Goal: Task Accomplishment & Management: Manage account settings

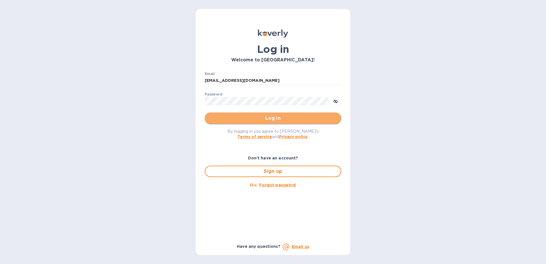
click at [267, 115] on button "Log in" at bounding box center [273, 118] width 137 height 11
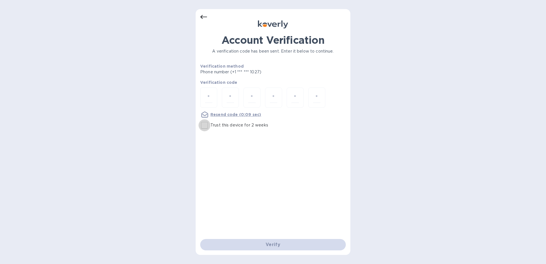
click at [205, 127] on input "Trust this device for 2 weeks" at bounding box center [205, 125] width 12 height 12
checkbox input "true"
click at [208, 94] on input "number" at bounding box center [208, 97] width 7 height 11
type input "8"
type input "2"
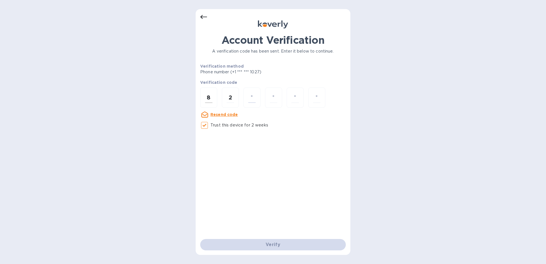
type input "7"
type input "9"
type input "5"
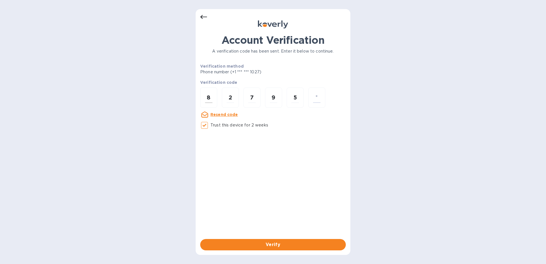
type input "2"
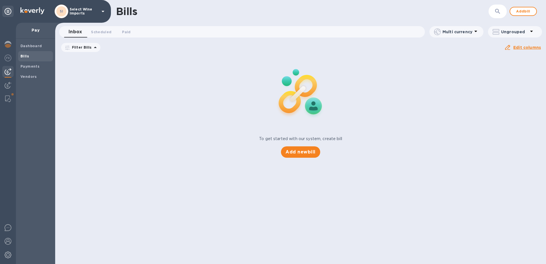
click at [23, 57] on b "Bills" at bounding box center [24, 56] width 9 height 4
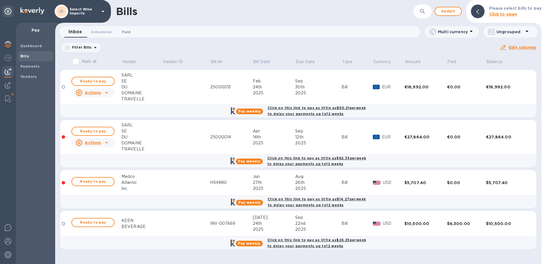
click at [130, 33] on span "Paid 0" at bounding box center [126, 32] width 9 height 6
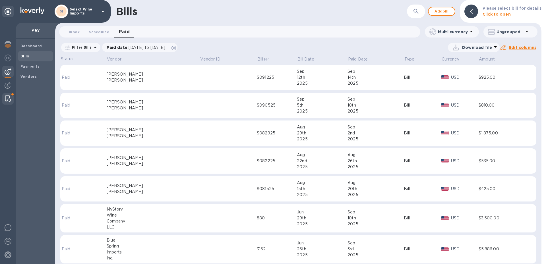
click at [9, 97] on img at bounding box center [8, 99] width 6 height 7
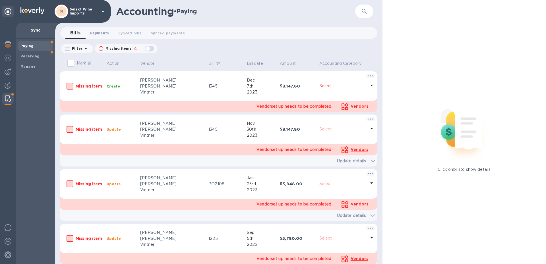
click at [104, 33] on span "Payments 0" at bounding box center [99, 33] width 19 height 6
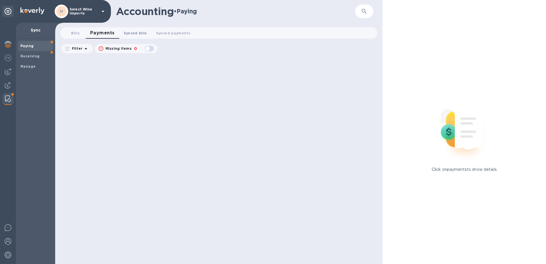
click at [137, 34] on span "Synced bills 0" at bounding box center [135, 33] width 23 height 6
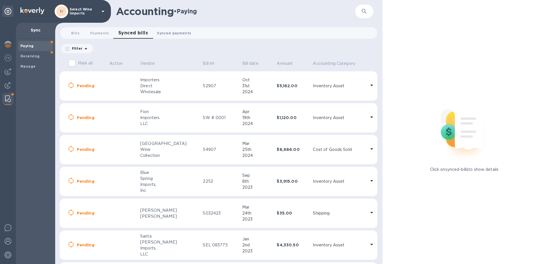
click at [172, 34] on span "Synced payments 0" at bounding box center [174, 33] width 34 height 6
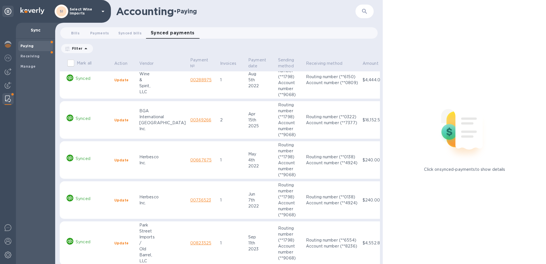
scroll to position [97, 0]
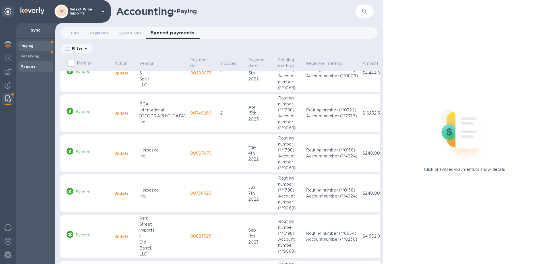
click at [27, 67] on b "Manage" at bounding box center [27, 66] width 15 height 4
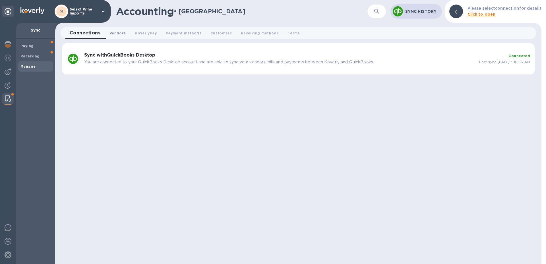
click at [115, 30] on span "Vendors 0" at bounding box center [118, 33] width 16 height 6
